Goal: Browse casually

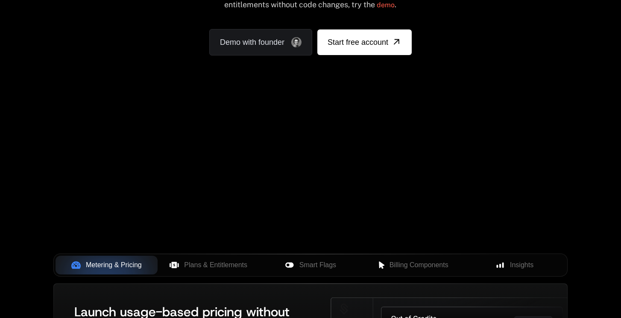
scroll to position [143, 0]
